Goal: Transaction & Acquisition: Purchase product/service

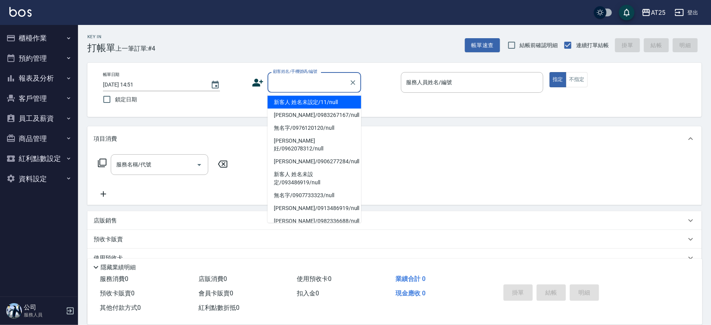
click at [305, 104] on li "新客人 姓名未設定/11/null" at bounding box center [315, 102] width 94 height 13
type input "新客人 姓名未設定/11/null"
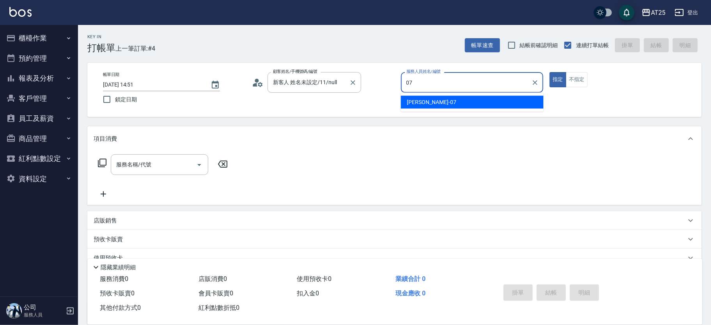
type input "[PERSON_NAME]-07"
type button "true"
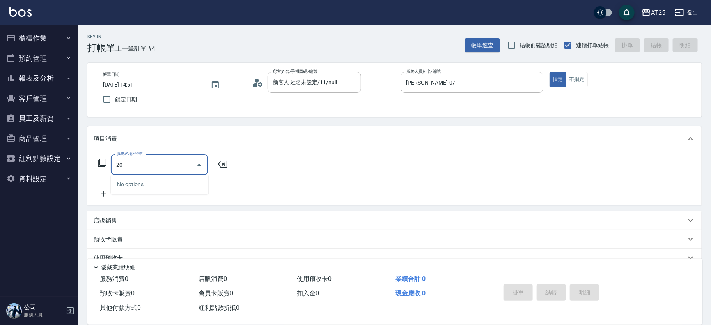
type input "201"
type input "30"
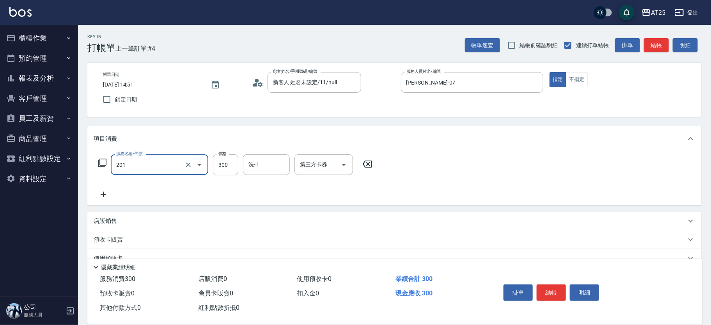
type input "洗髮(201)"
type input "0"
type input "40"
type input "400"
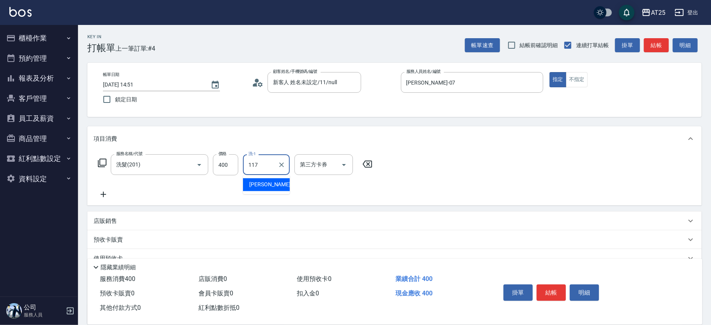
type input "小祐-117"
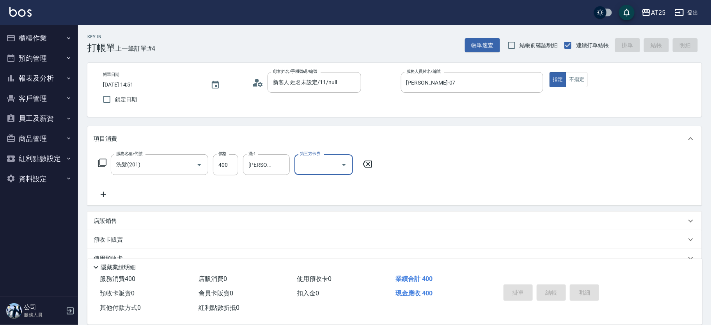
type input "2025/08/15 16:10"
type input "0"
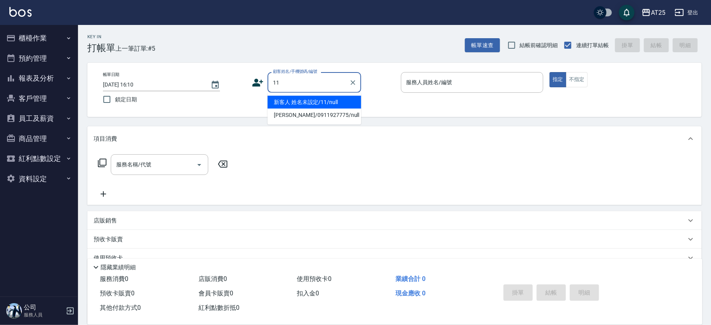
type input "1"
click at [297, 109] on li "新客人 姓名未設定/0988367325/null" at bounding box center [315, 106] width 94 height 21
type input "新客人 姓名未設定/0988367325/null"
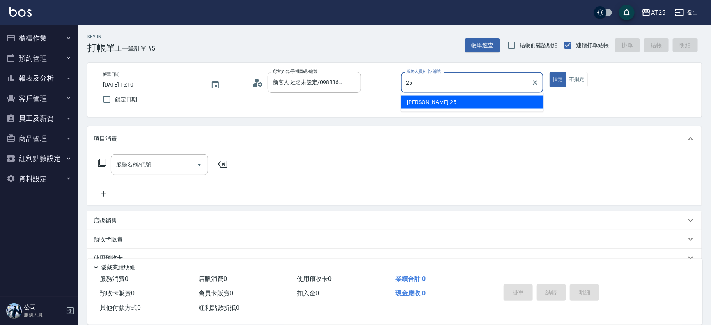
type input "[PERSON_NAME]-25"
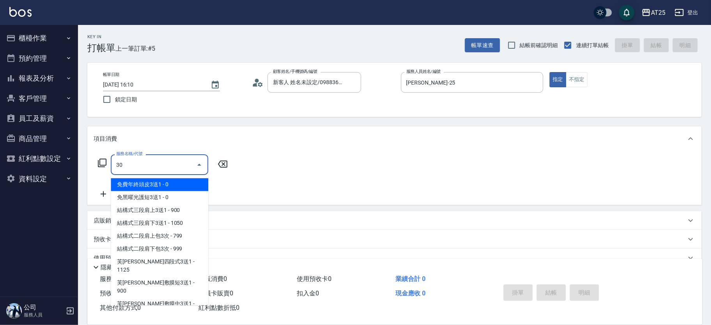
type input "306"
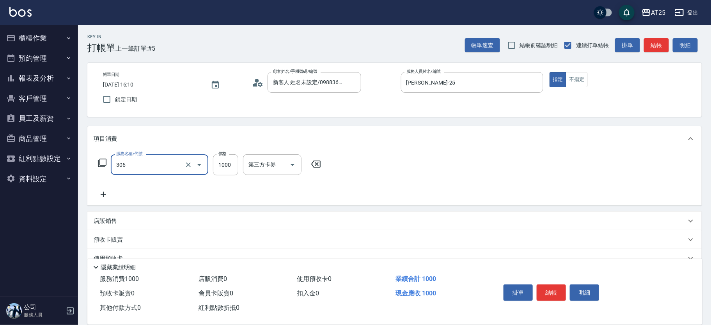
type input "100"
type input "男生壓貼(306)"
type input "0"
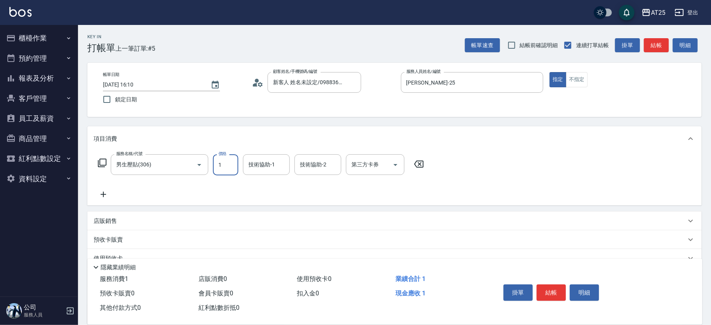
type input "16"
type input "10"
type input "1600"
type input "160"
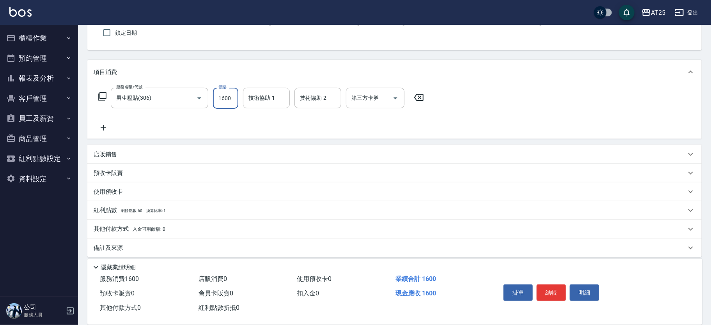
scroll to position [73, 0]
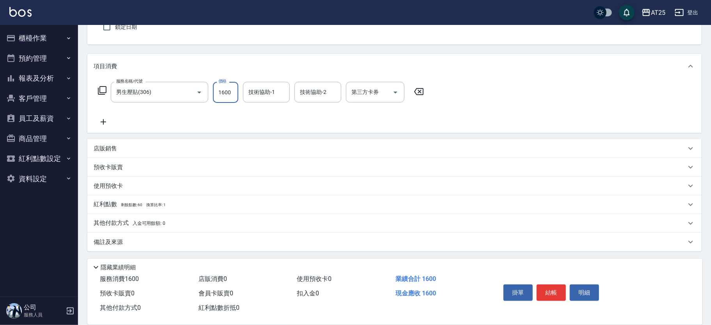
type input "1600"
click at [123, 226] on p "其他付款方式 入金可用餘額: 0" at bounding box center [130, 223] width 72 height 9
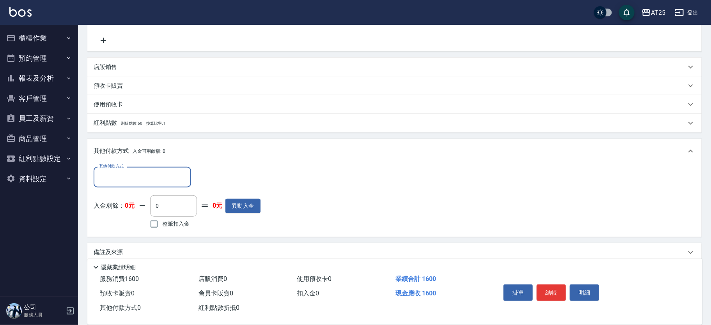
scroll to position [164, 0]
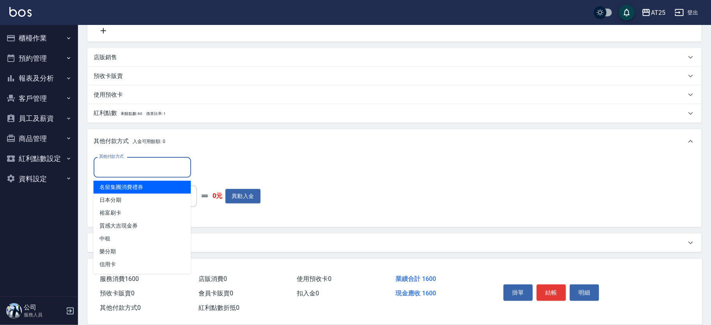
click at [128, 162] on input "其他付款方式" at bounding box center [142, 168] width 91 height 14
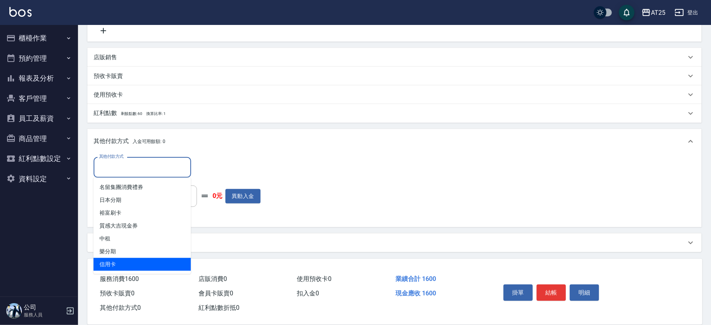
click at [114, 264] on span "信用卡" at bounding box center [143, 264] width 98 height 13
type input "信用卡"
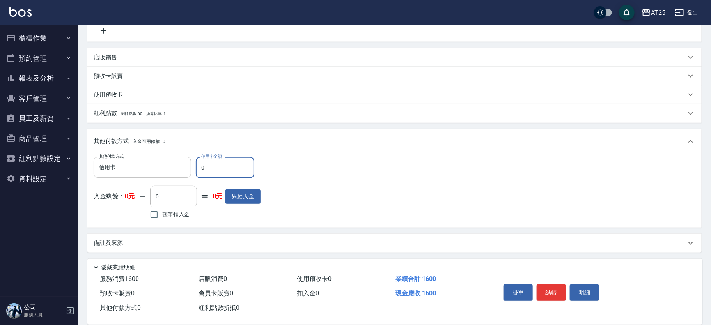
drag, startPoint x: 219, startPoint y: 168, endPoint x: 194, endPoint y: 162, distance: 26.0
click at [194, 162] on div "其他付款方式 信用卡 其他付款方式 信用卡金額 0 信用卡金額" at bounding box center [177, 167] width 167 height 21
type input "150"
type input "16"
type input "140"
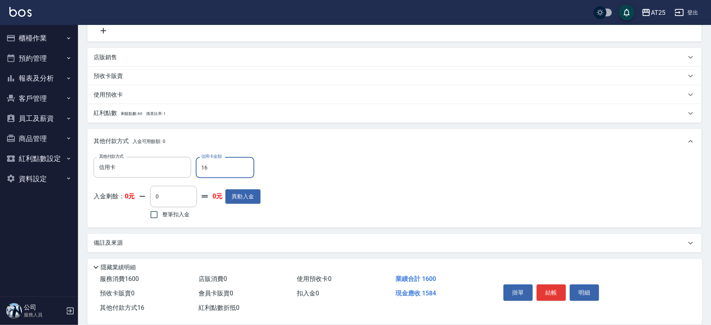
type input "160"
type input "0"
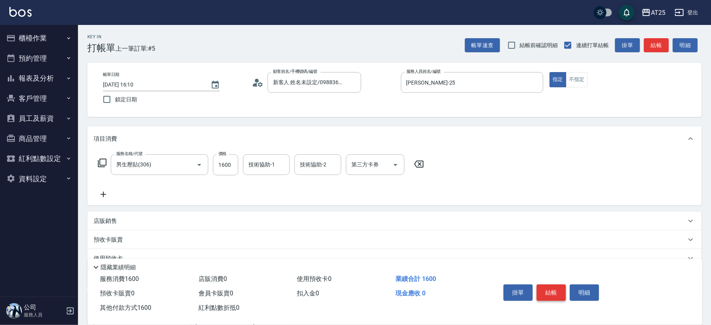
type input "1600"
click at [558, 292] on button "結帳" at bounding box center [551, 293] width 29 height 16
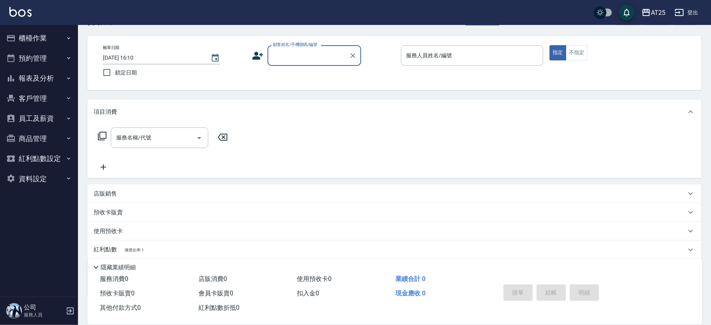
scroll to position [49, 0]
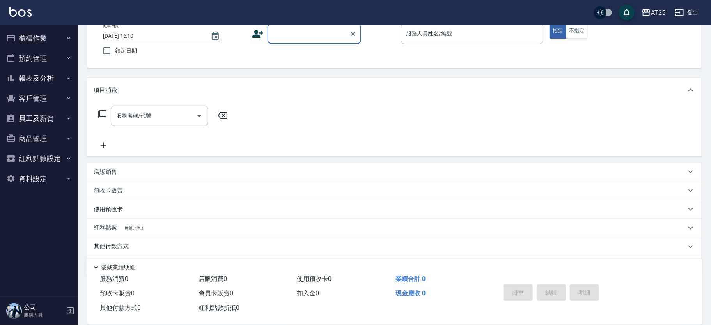
click at [39, 122] on button "員工及薪資" at bounding box center [39, 118] width 72 height 20
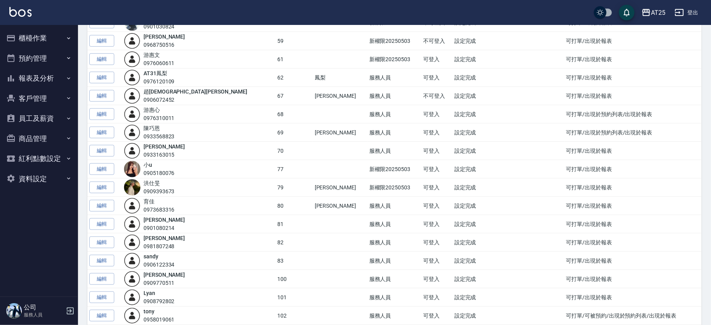
scroll to position [361, 0]
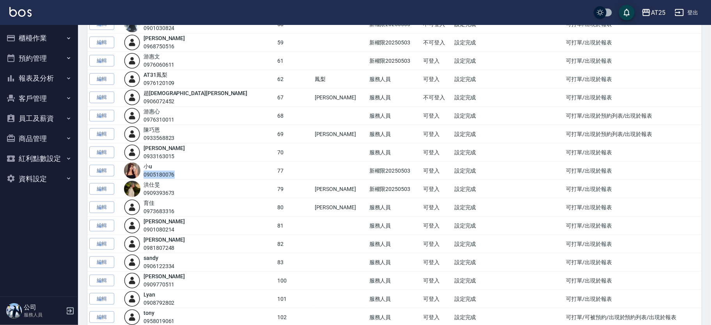
drag, startPoint x: 151, startPoint y: 171, endPoint x: 195, endPoint y: 175, distance: 44.7
click at [195, 175] on div "小u 0905180076" at bounding box center [198, 171] width 149 height 16
click at [368, 174] on td "新權限20250503" at bounding box center [395, 171] width 54 height 18
click at [34, 41] on button "櫃檯作業" at bounding box center [39, 38] width 72 height 20
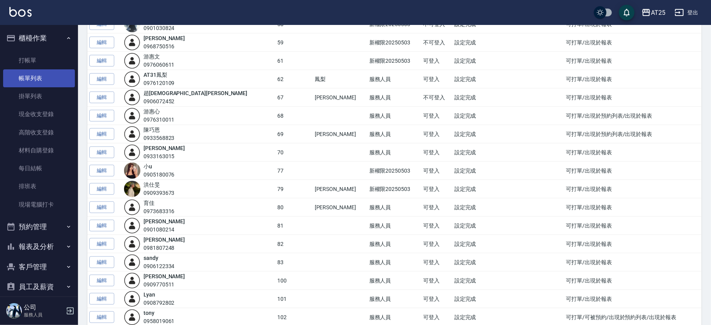
click at [55, 77] on link "帳單列表" at bounding box center [39, 78] width 72 height 18
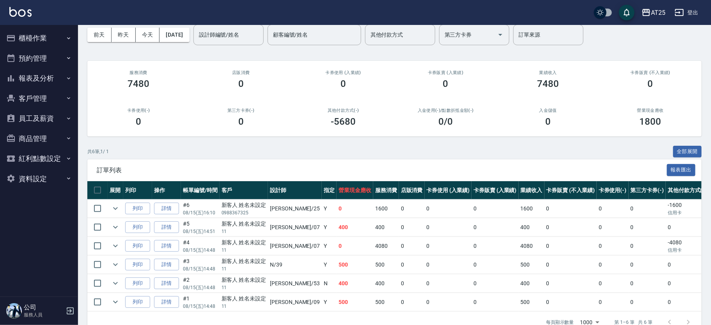
scroll to position [49, 0]
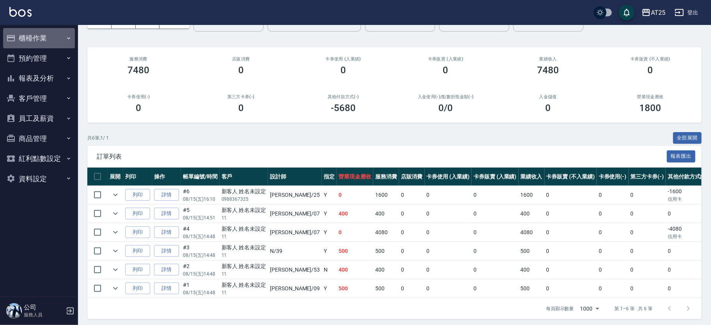
click at [45, 38] on button "櫃檯作業" at bounding box center [39, 38] width 72 height 20
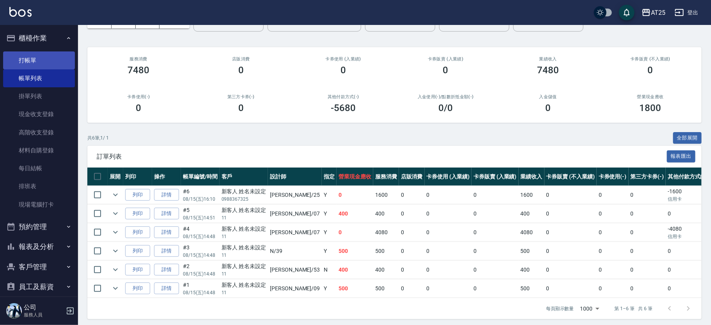
click at [44, 66] on link "打帳單" at bounding box center [39, 61] width 72 height 18
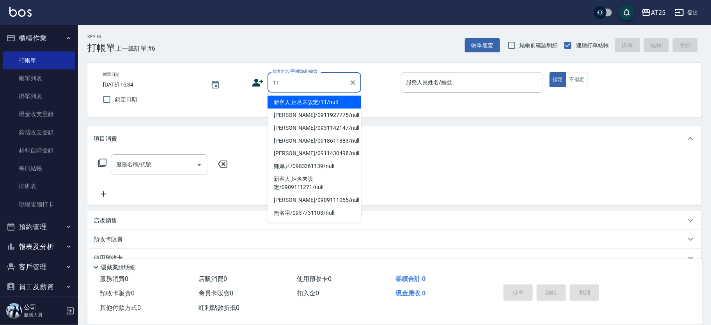
type input "新客人 姓名未設定/11/null"
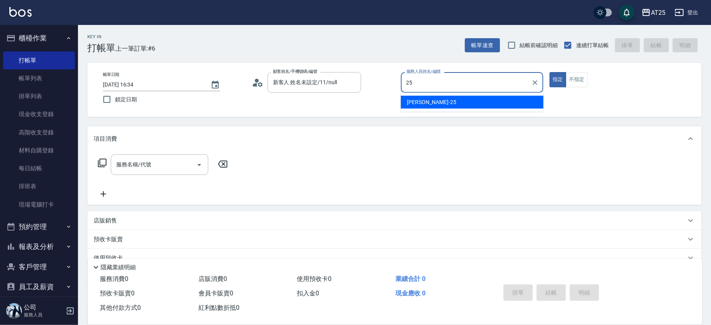
type input "[PERSON_NAME]-25"
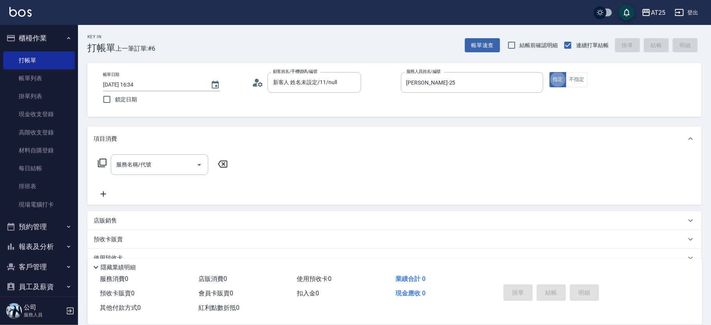
type button "true"
type input "201"
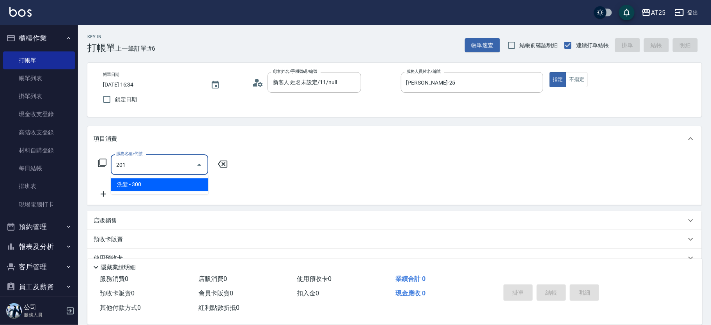
type input "30"
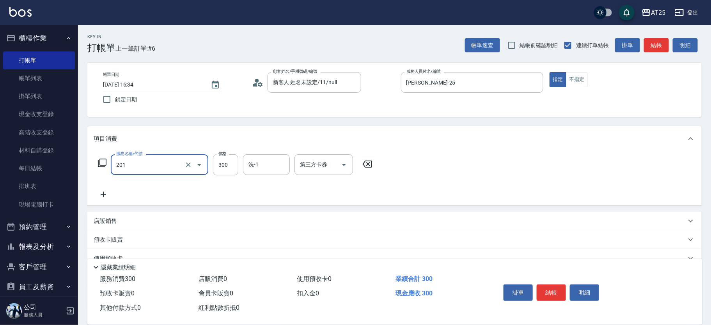
type input "洗髮(201)"
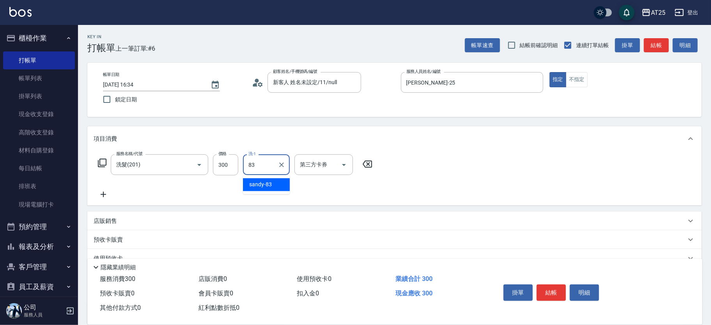
type input "sandy-83"
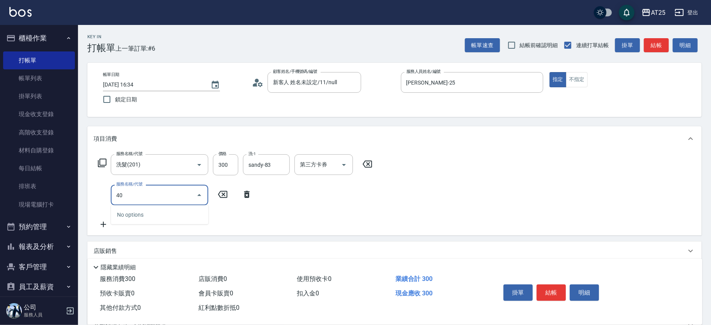
type input "401"
type input "60"
type input "剪髮(401)"
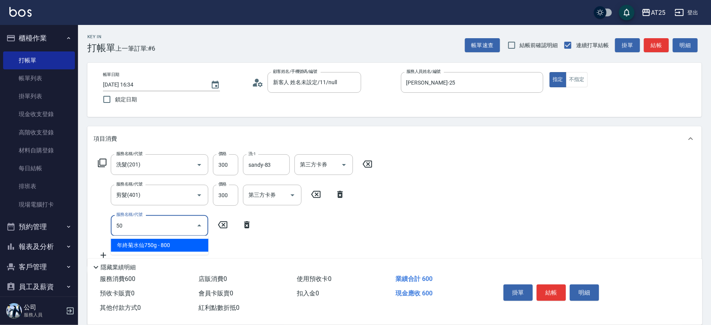
type input "501"
type input "160"
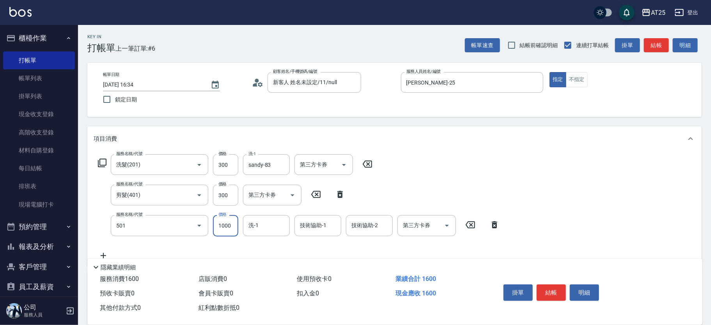
type input "染髮(501)"
type input "60"
type input "30"
type input "90"
type input "300"
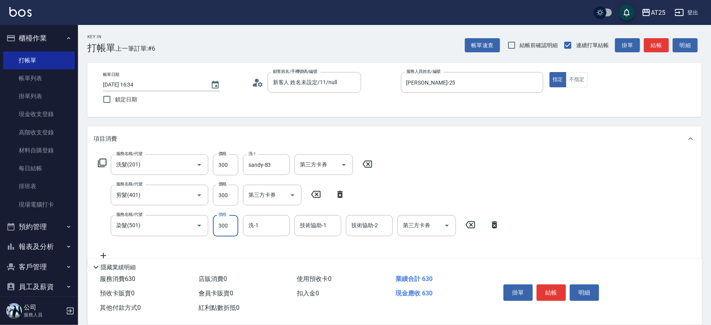
type input "360"
type input "3000"
type input "sandy-83"
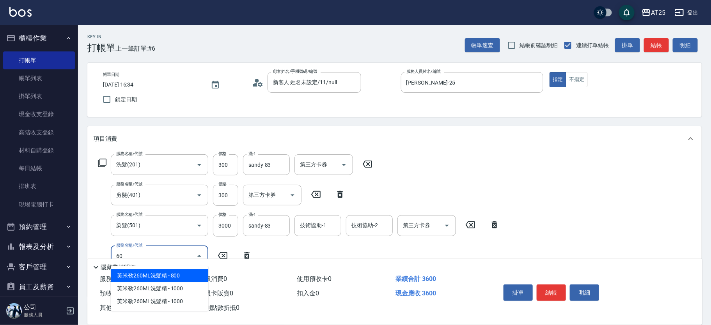
type input "601"
type input "460"
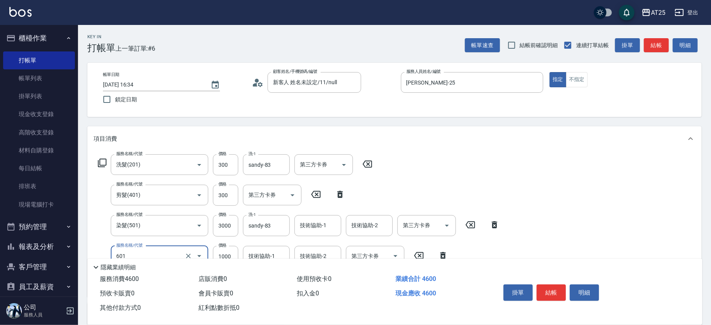
type input "自備護髮(1000上)(601)"
type input "1"
type input "360"
type input "15"
type input "370"
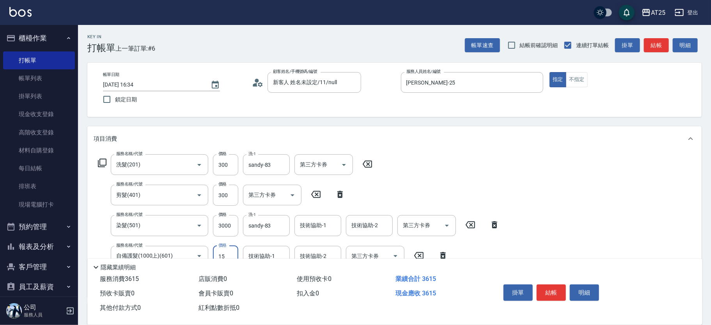
type input "150"
type input "510"
type input "1500"
type input "sandy-83"
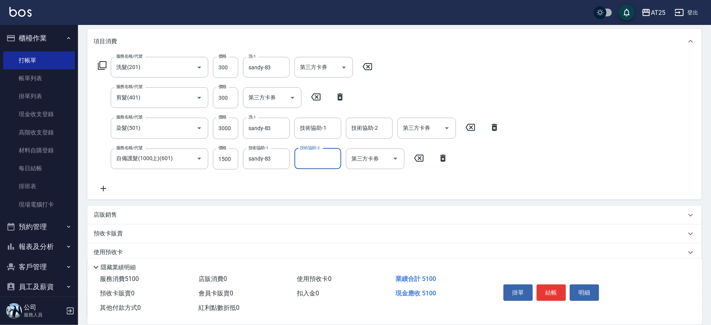
scroll to position [112, 0]
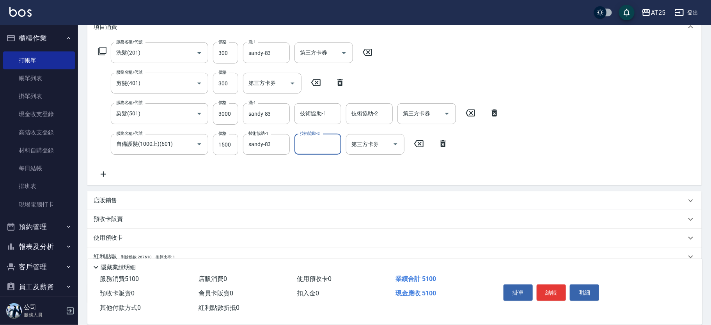
click at [98, 199] on p "店販銷售" at bounding box center [105, 201] width 23 height 8
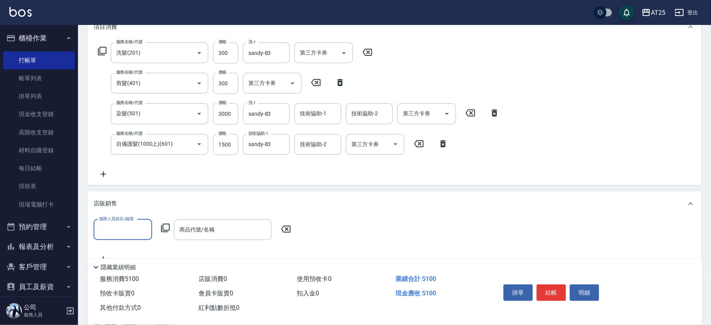
scroll to position [0, 0]
type input "[PERSON_NAME]-25"
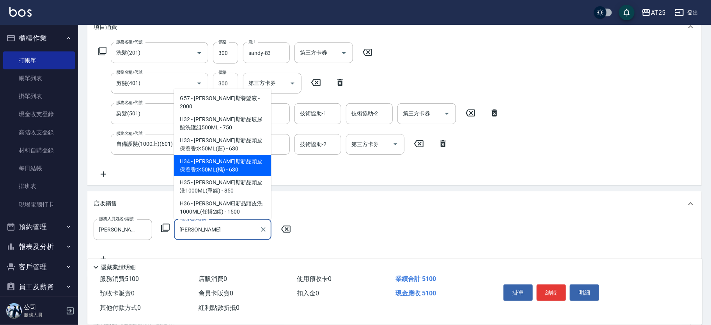
click at [196, 156] on span "H33 - [PERSON_NAME]斯新品頭皮保養香水50ML(藍) - 630" at bounding box center [223, 145] width 98 height 21
type input "[PERSON_NAME]斯新品頭皮保養香水50ML(藍)"
type input "570"
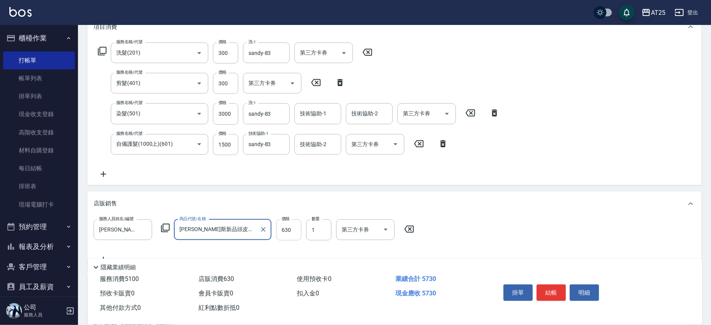
type input "[PERSON_NAME]斯新品頭皮保養香水50ML(藍)"
click at [296, 234] on input "630" at bounding box center [288, 230] width 25 height 21
type input "510"
type input "50"
type input "560"
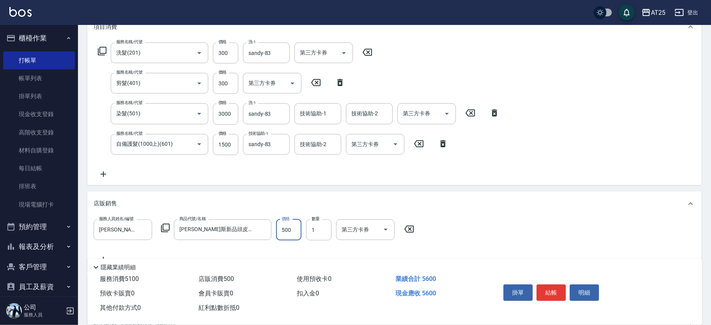
type input "500"
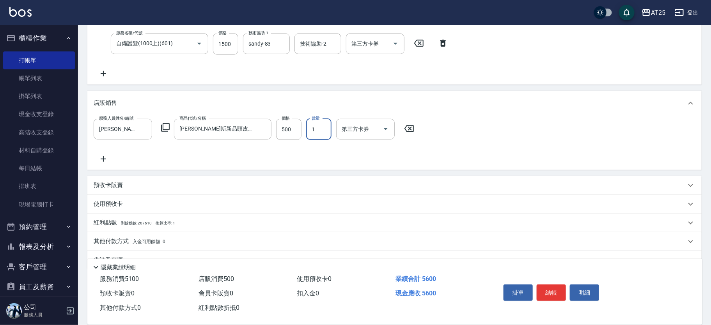
scroll to position [231, 0]
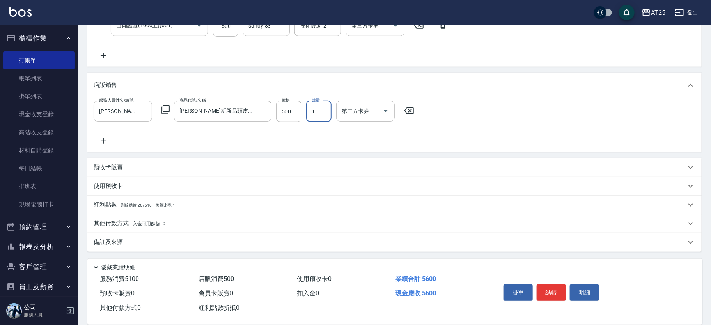
click at [130, 225] on p "其他付款方式 入金可用餘額: 0" at bounding box center [130, 224] width 72 height 9
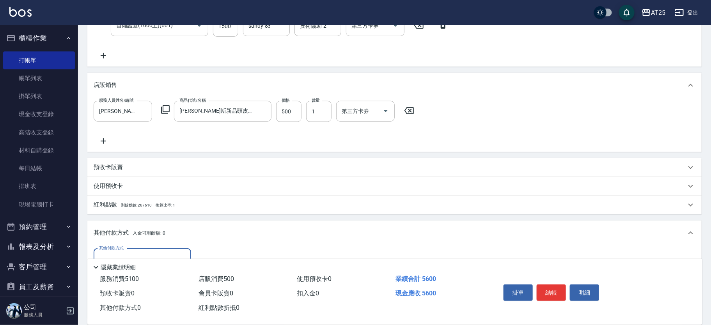
scroll to position [0, 0]
click at [135, 253] on input "其他付款方式" at bounding box center [142, 259] width 91 height 14
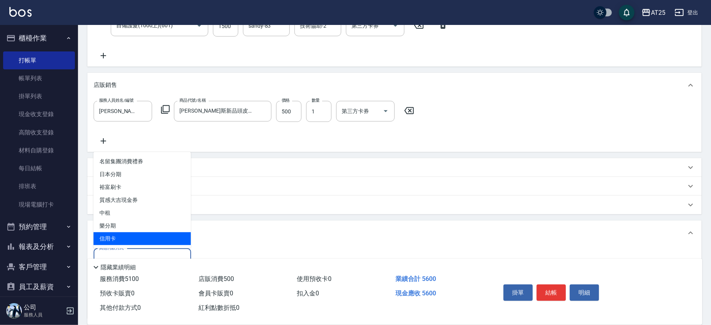
click at [134, 234] on span "信用卡" at bounding box center [143, 239] width 98 height 13
type input "信用卡"
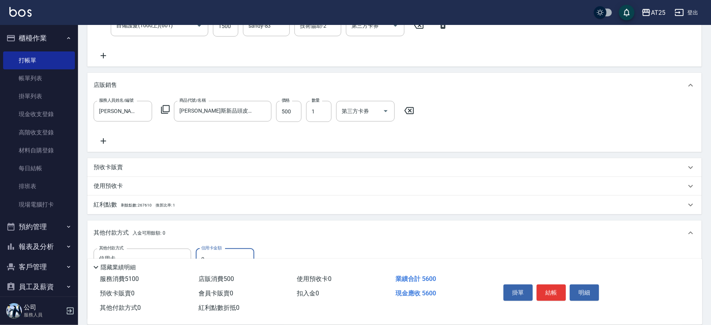
click at [217, 256] on input "0" at bounding box center [225, 259] width 59 height 21
type input "550"
type input "11"
type input "540"
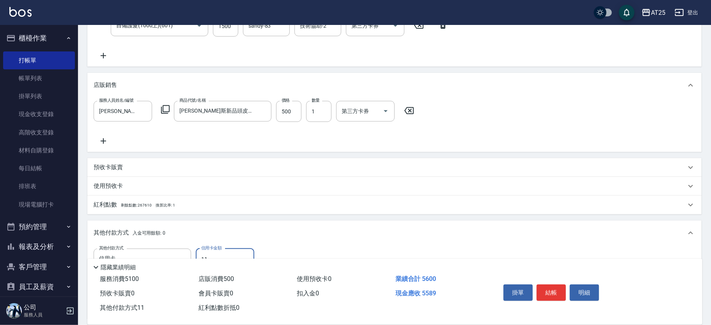
type input "110"
type input "450"
type input "1100"
click at [553, 290] on button "結帳" at bounding box center [551, 293] width 29 height 16
type input "[DATE] 16:36"
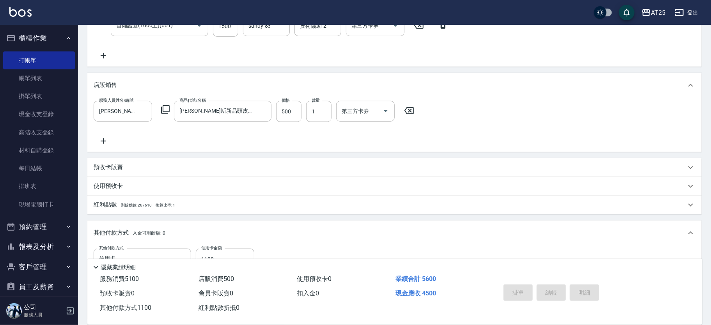
type input "0"
